Goal: Transaction & Acquisition: Purchase product/service

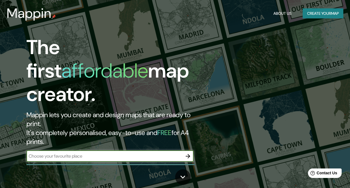
click at [104, 153] on input "text" at bounding box center [104, 156] width 156 height 6
paste input "Mogi das Cruzes"
type input "Mogi das Cruzes"
click at [194, 133] on div "The first affordable map creator. Mappin lets you create and design maps that a…" at bounding box center [114, 102] width 210 height 132
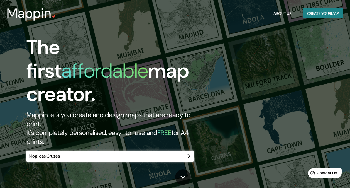
click at [190, 153] on icon "button" at bounding box center [188, 156] width 7 height 7
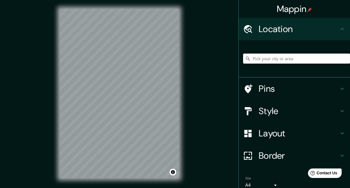
click at [270, 58] on input "Pick your city or area" at bounding box center [296, 58] width 107 height 10
paste input "Mogi das Cruzes"
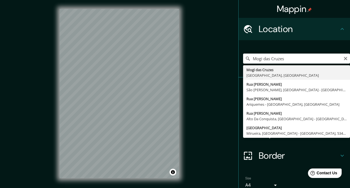
type input "Mogi das Cruzes, [GEOGRAPHIC_DATA], [GEOGRAPHIC_DATA]"
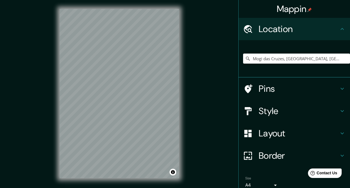
click at [278, 115] on h4 "Style" at bounding box center [299, 110] width 80 height 11
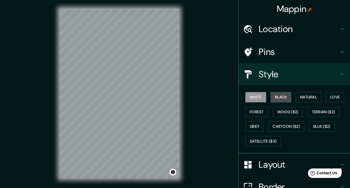
click at [278, 97] on button "Black" at bounding box center [281, 97] width 21 height 10
click at [279, 99] on button "Black" at bounding box center [281, 97] width 21 height 10
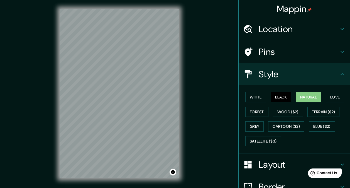
click at [300, 99] on button "Natural" at bounding box center [309, 97] width 26 height 10
drag, startPoint x: 317, startPoint y: 98, endPoint x: 320, endPoint y: 97, distance: 3.0
click at [318, 98] on button "Natural" at bounding box center [309, 97] width 26 height 10
click at [326, 98] on button "Love" at bounding box center [335, 97] width 18 height 10
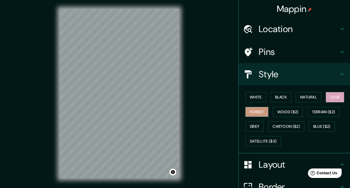
click at [252, 114] on button "Forest" at bounding box center [256, 112] width 23 height 10
click at [259, 127] on button "Grey" at bounding box center [254, 126] width 18 height 10
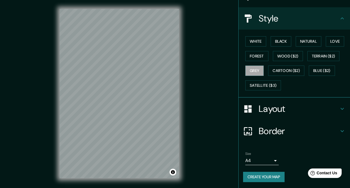
click at [296, 113] on h4 "Layout" at bounding box center [299, 108] width 80 height 11
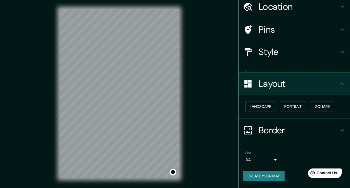
scroll to position [13, 0]
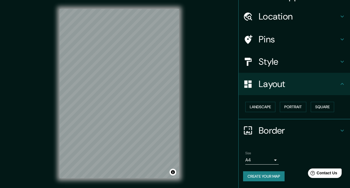
click at [339, 85] on icon at bounding box center [342, 84] width 7 height 7
